Goal: Ask a question

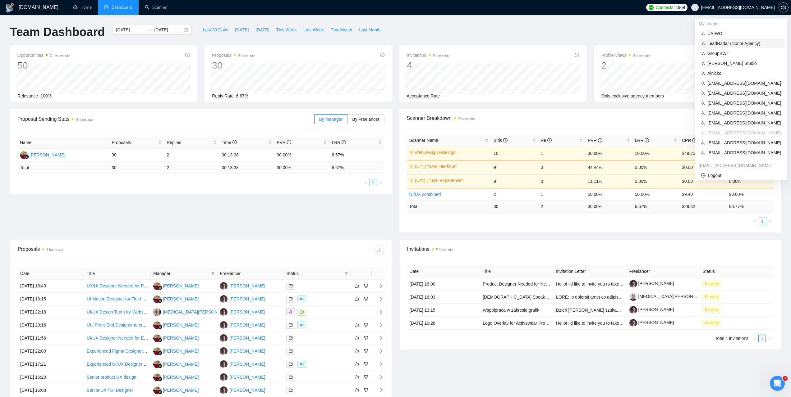
click at [722, 40] on span "LeadRadar (Donor Agency)" at bounding box center [744, 43] width 74 height 7
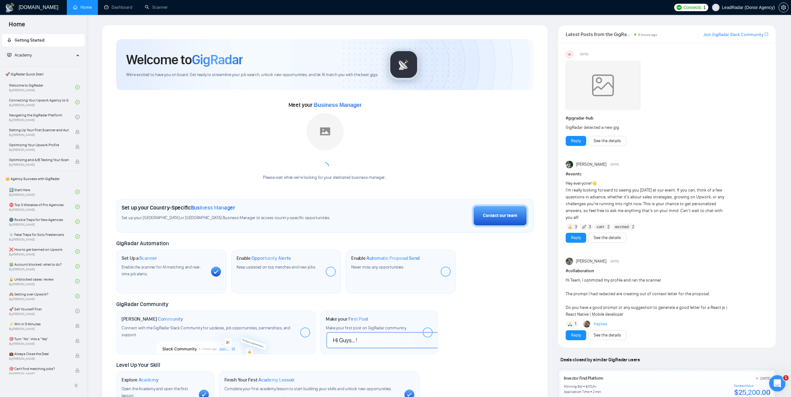
click at [774, 381] on icon "Відкрити програму для спілкування Intercom" at bounding box center [776, 383] width 10 height 10
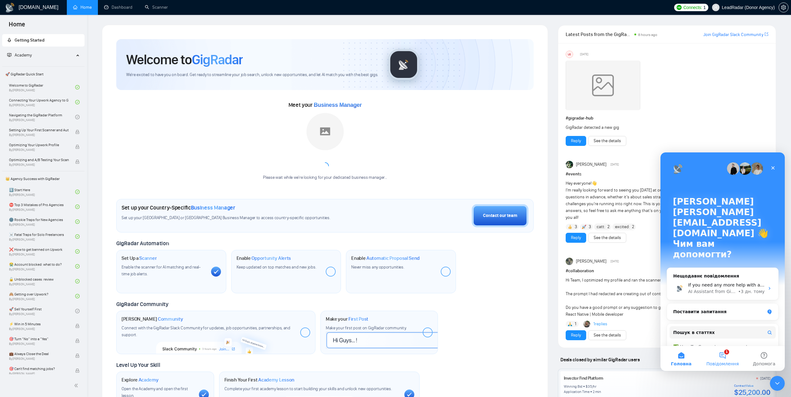
click at [723, 354] on button "1 Повідомлення" at bounding box center [721, 358] width 41 height 25
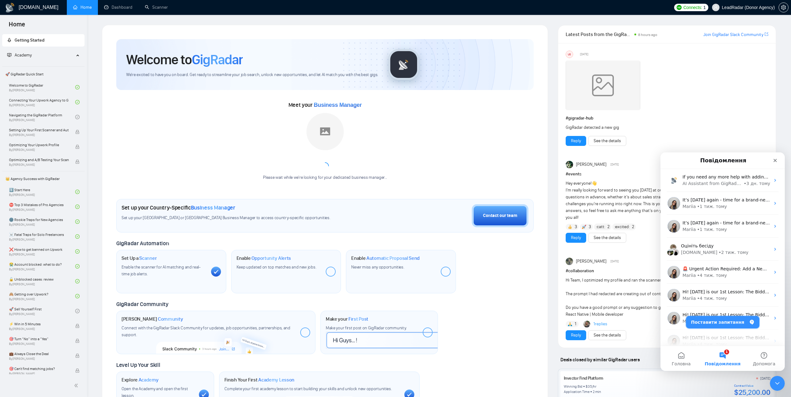
click at [733, 321] on button "Поставити запитання" at bounding box center [722, 322] width 73 height 12
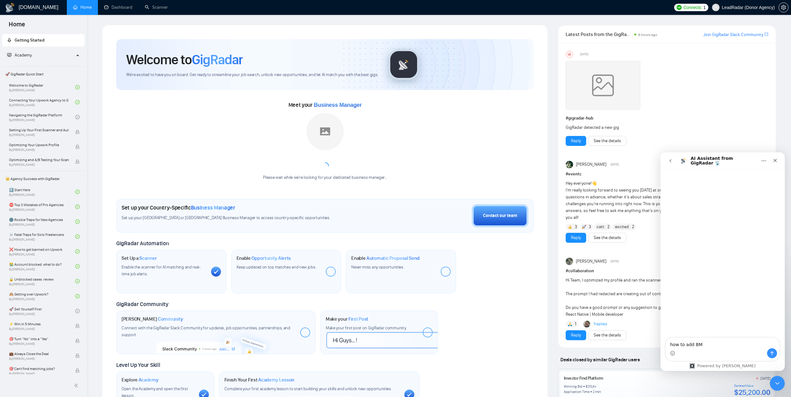
type textarea "how to add BM?"
